Goal: Task Accomplishment & Management: Complete application form

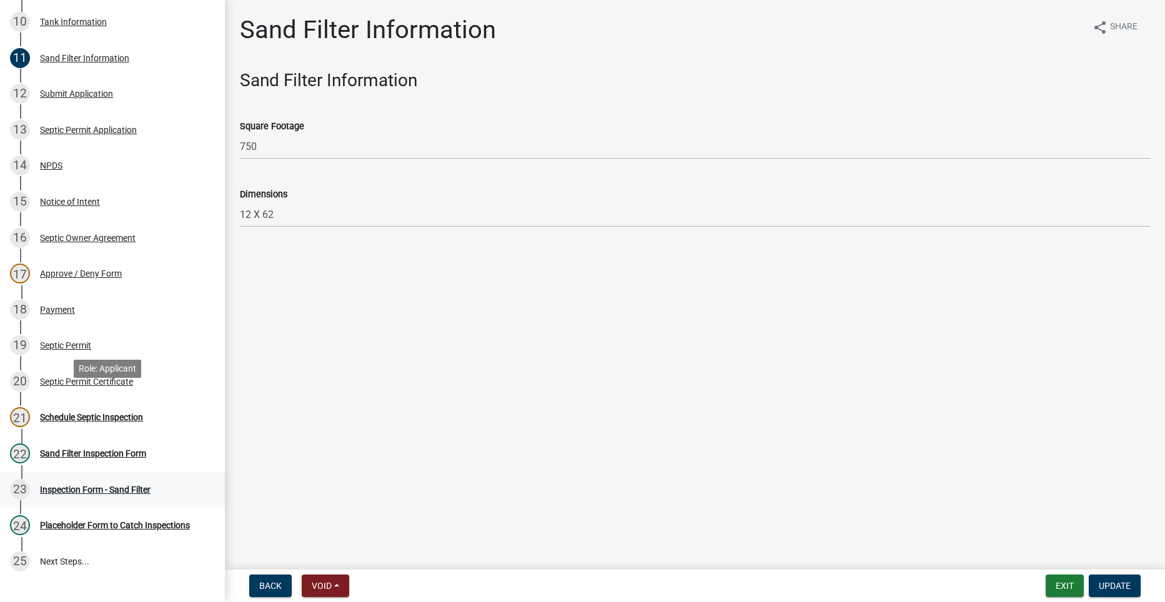
scroll to position [562, 0]
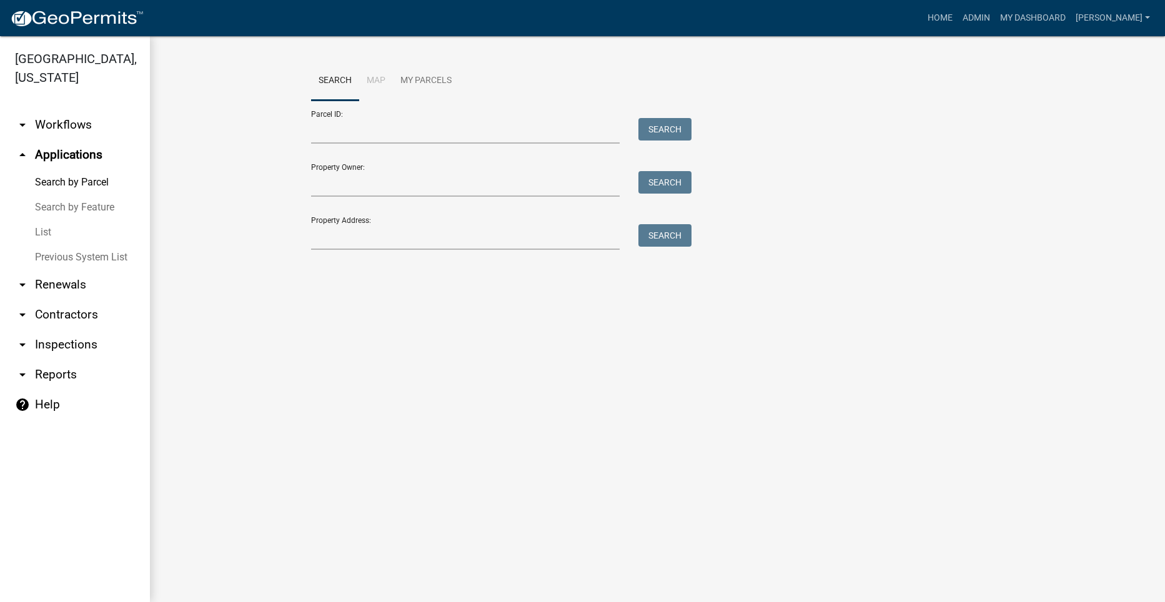
click at [68, 110] on link "arrow_drop_down Workflows" at bounding box center [75, 125] width 150 height 30
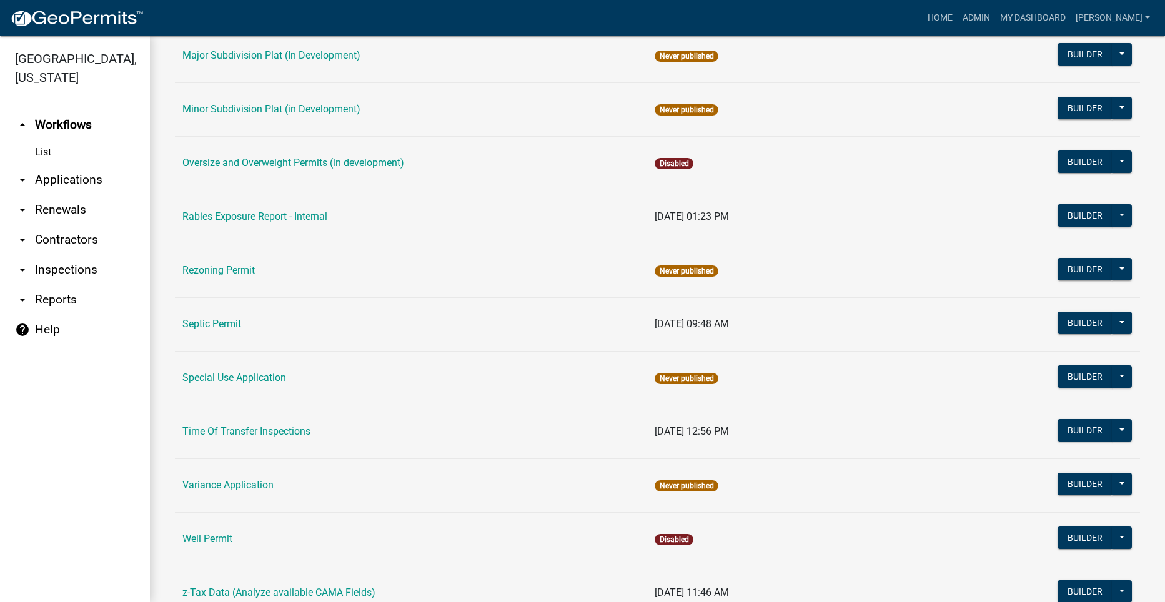
scroll to position [670, 0]
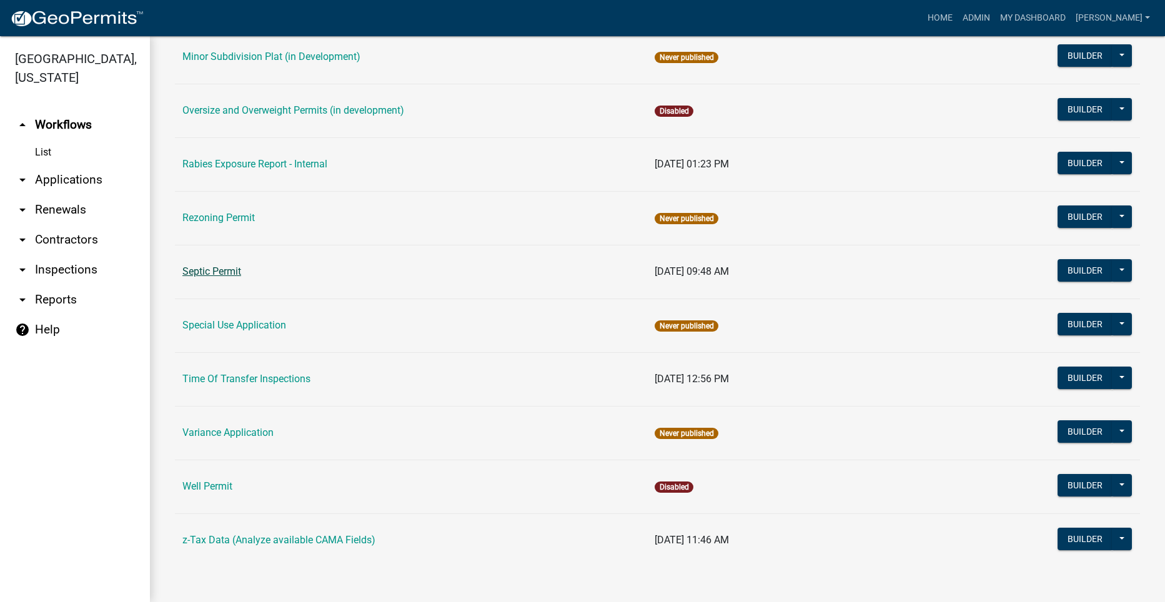
click at [211, 271] on link "Septic Permit" at bounding box center [211, 272] width 59 height 12
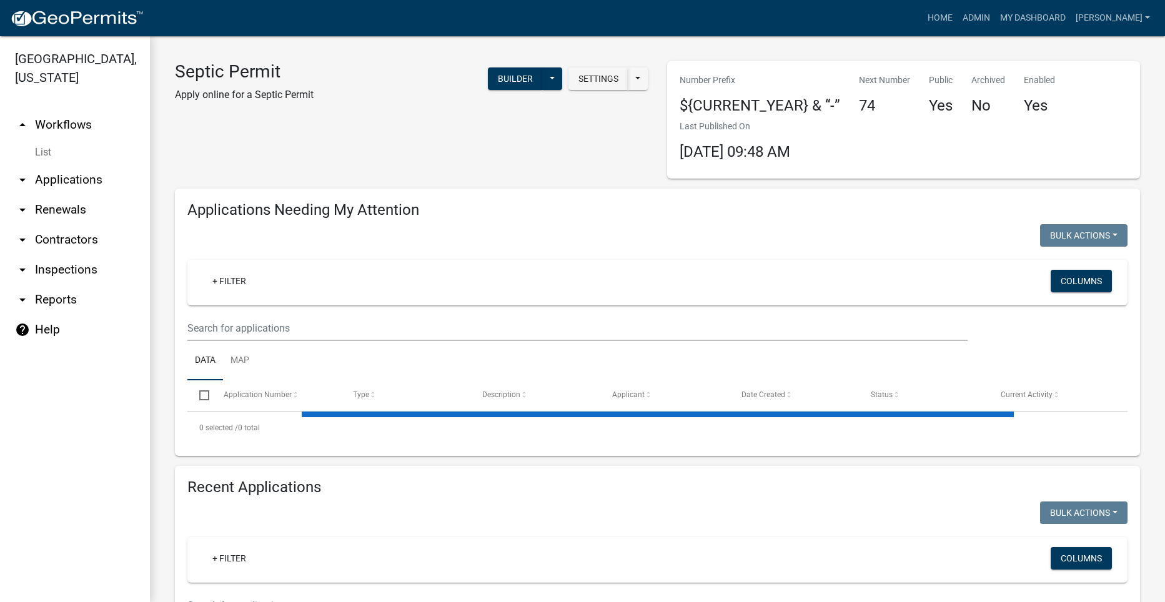
select select "2: 50"
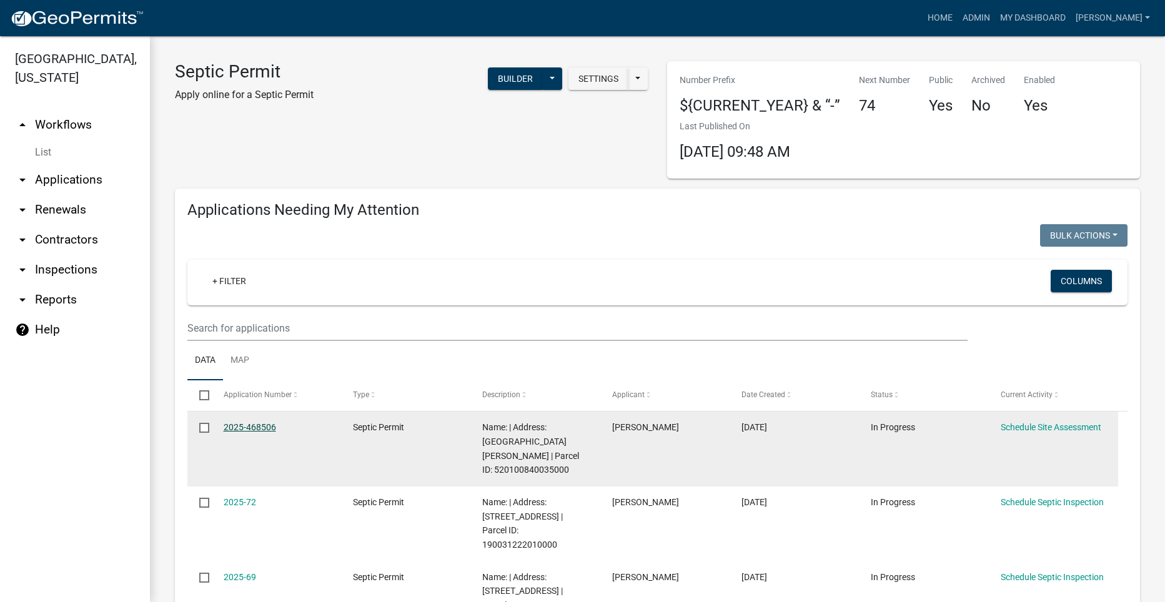
click at [252, 428] on link "2025-468506" at bounding box center [250, 427] width 52 height 10
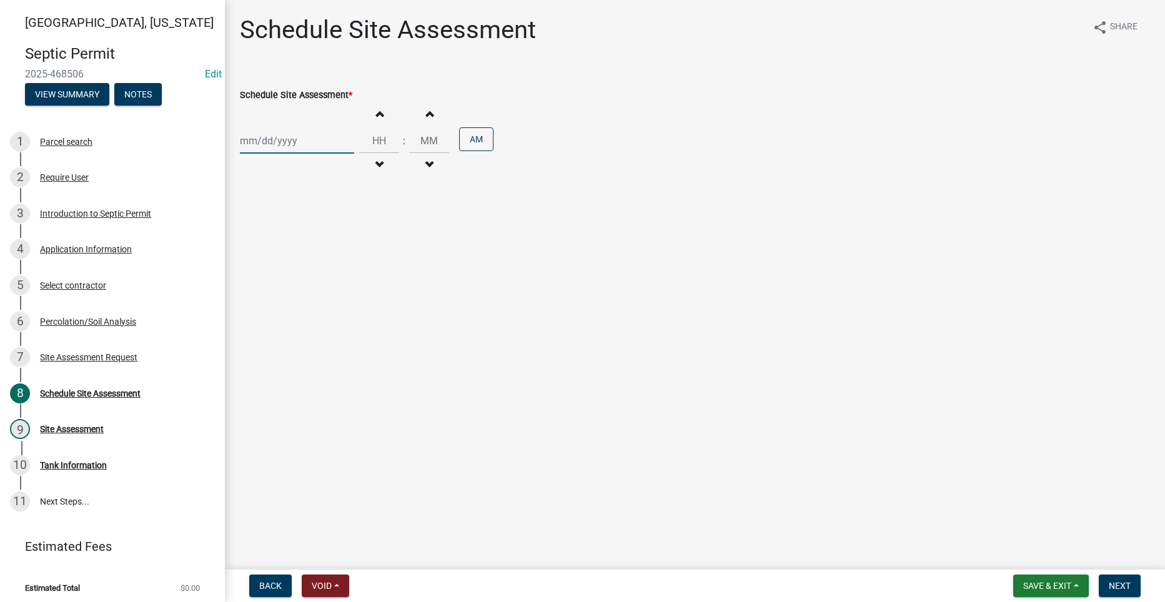
click at [283, 147] on div at bounding box center [297, 141] width 114 height 26
select select "8"
select select "2025"
click at [251, 287] on div "25" at bounding box center [252, 287] width 20 height 20
type input "[DATE]"
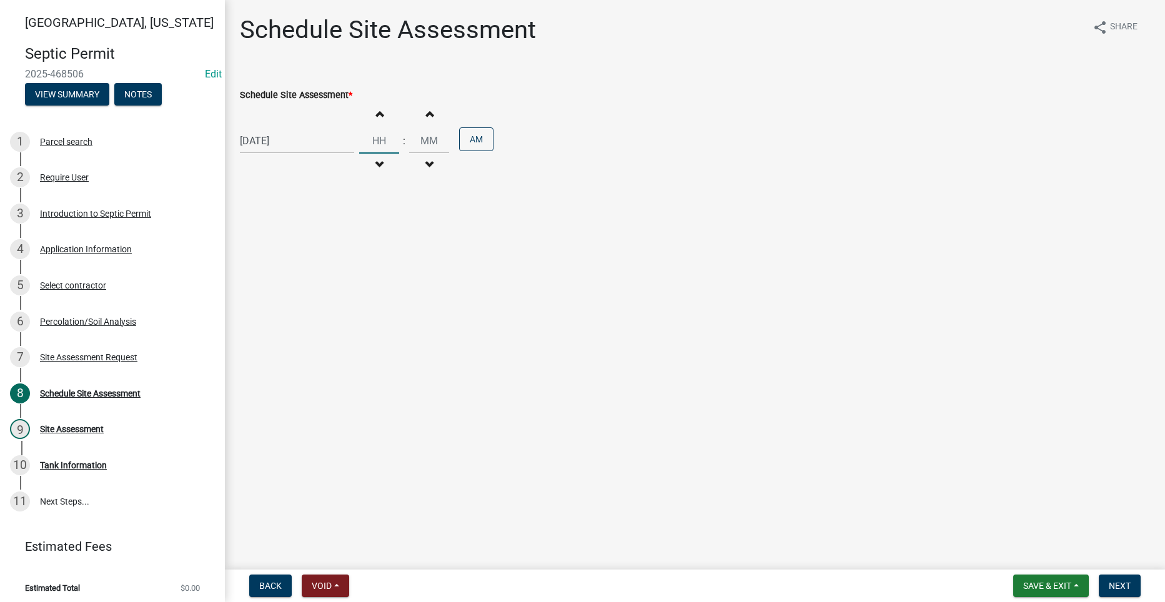
click at [379, 139] on input "Hours" at bounding box center [379, 141] width 40 height 26
type input "02"
type input "00"
click at [432, 142] on input "00" at bounding box center [429, 141] width 40 height 26
drag, startPoint x: 429, startPoint y: 142, endPoint x: 421, endPoint y: 142, distance: 8.1
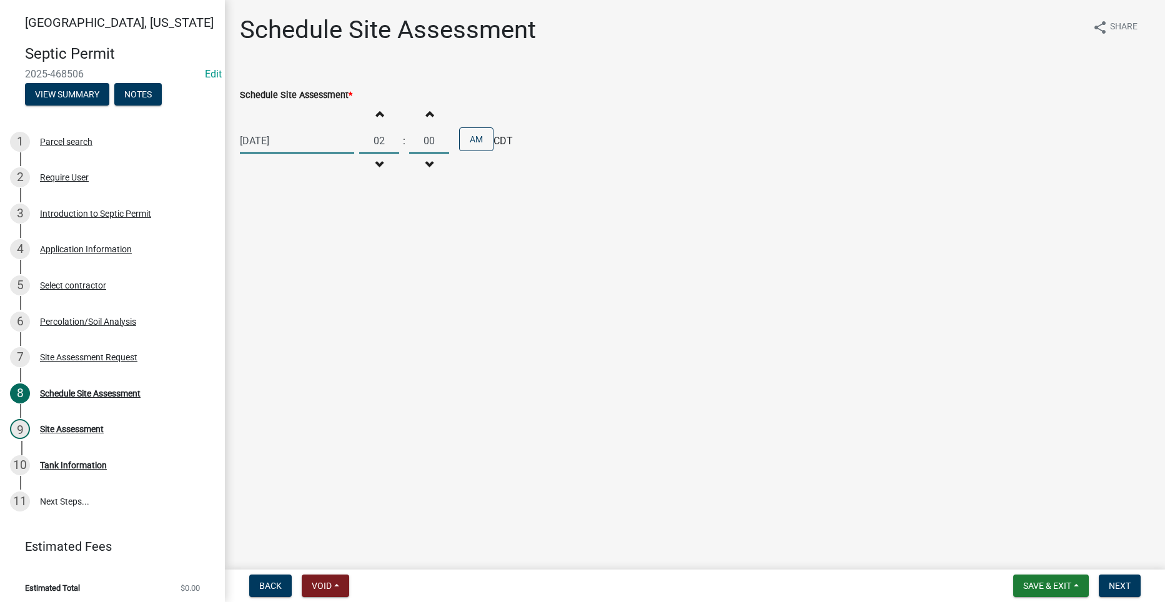
click at [421, 142] on input "00" at bounding box center [429, 141] width 40 height 26
click at [380, 141] on input "02" at bounding box center [379, 141] width 40 height 26
click at [376, 111] on span "button" at bounding box center [379, 114] width 6 height 10
type input "03"
click at [474, 142] on button "AM" at bounding box center [476, 139] width 34 height 24
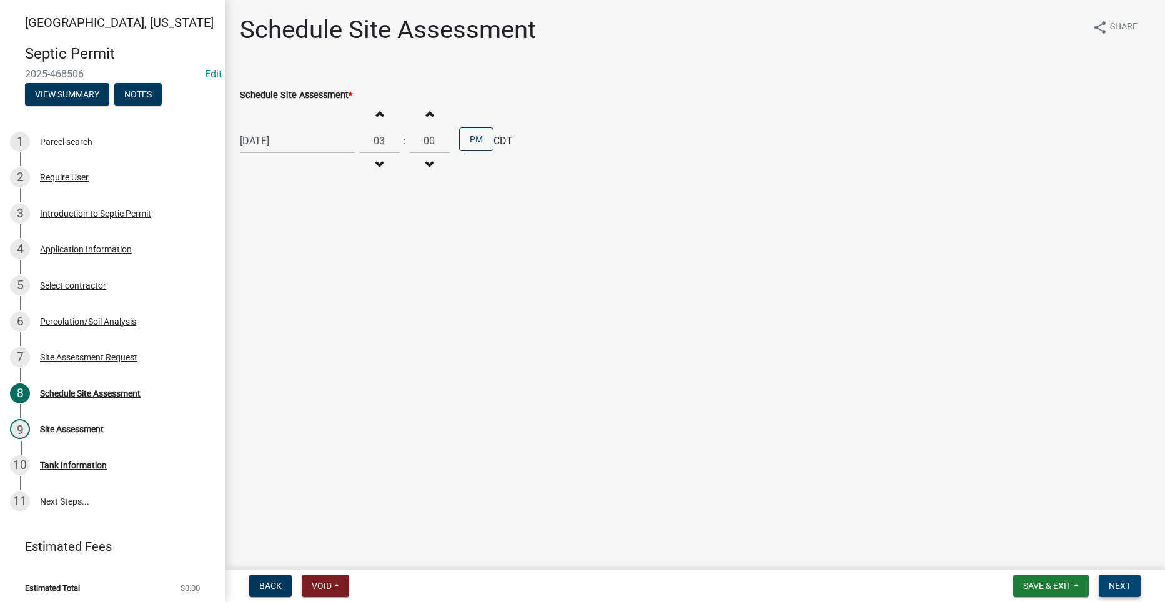
click at [1118, 584] on span "Next" at bounding box center [1120, 586] width 22 height 10
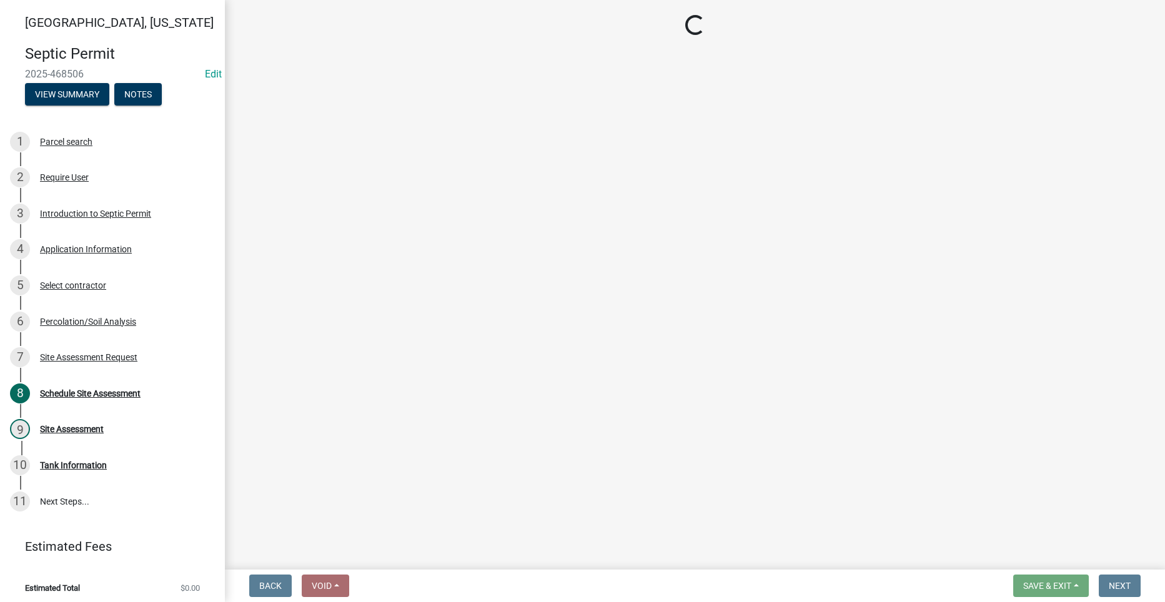
select select "dbe3a1b9-a4b3-48fa-b9c0-fee70399abae"
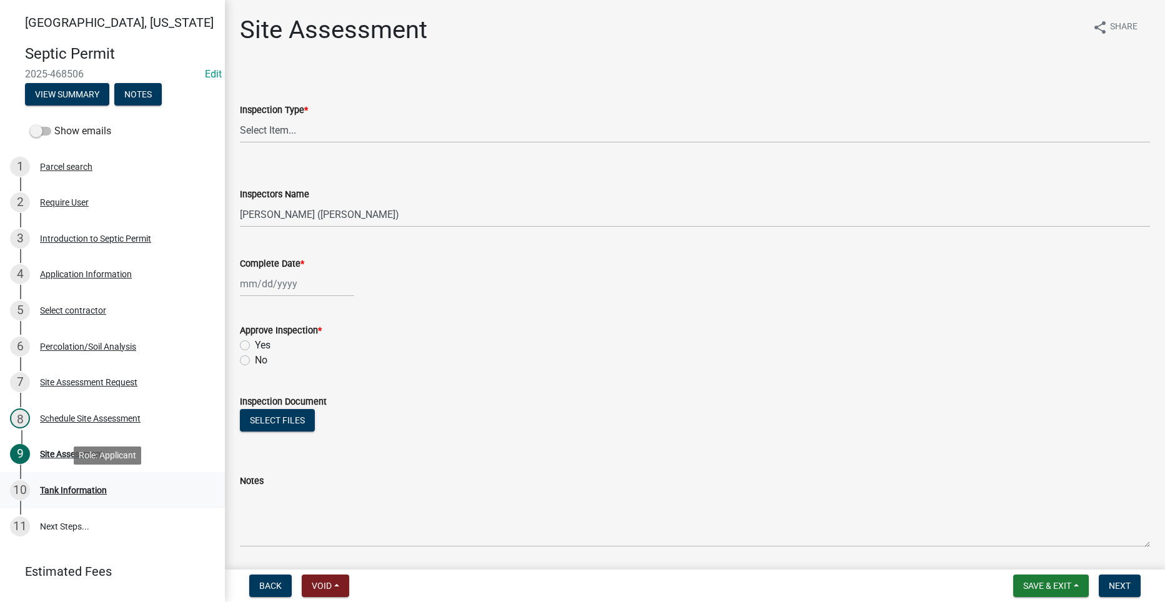
click at [92, 490] on div "Tank Information" at bounding box center [73, 490] width 67 height 9
click at [111, 349] on div "Percolation/Soil Analysis" at bounding box center [88, 346] width 96 height 9
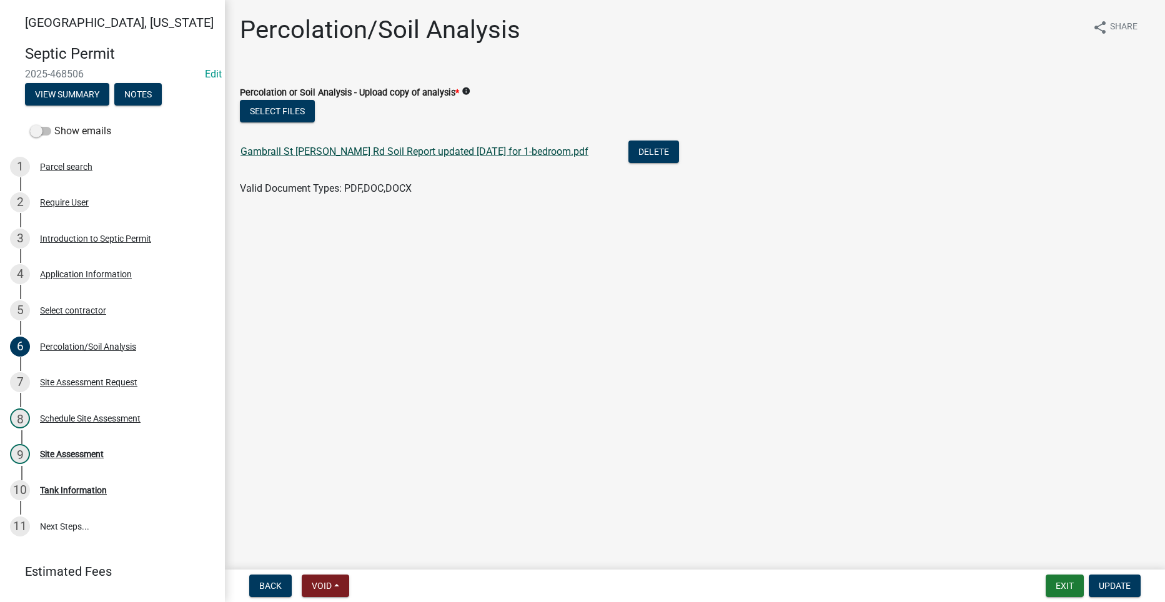
click at [359, 149] on link "Gambrall St [PERSON_NAME] Rd Soil Report updated [DATE] for 1-bedroom.pdf" at bounding box center [415, 152] width 348 height 12
